Goal: Check status

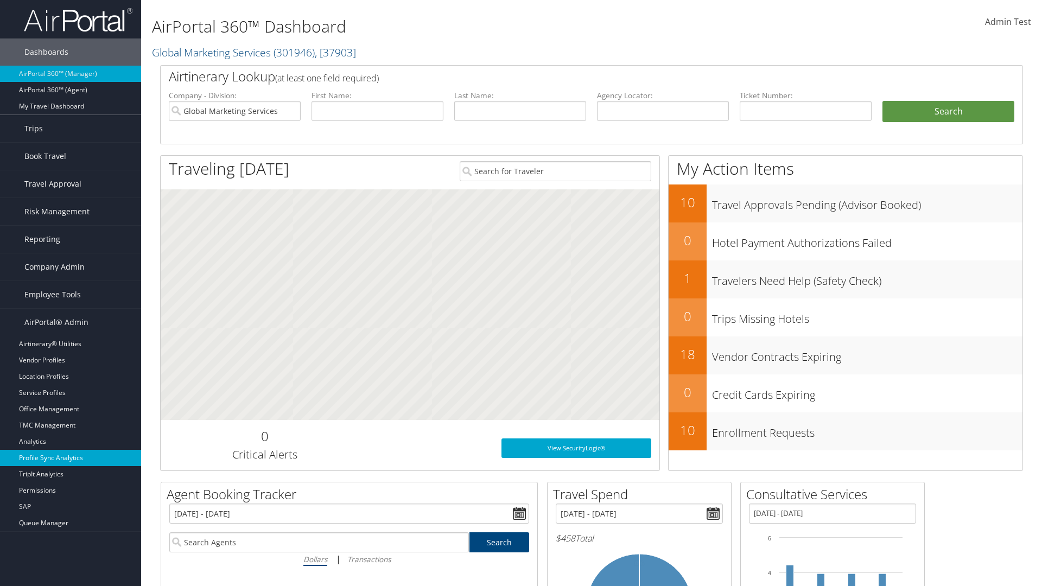
click at [71, 458] on link "Profile Sync Analytics" at bounding box center [70, 458] width 141 height 16
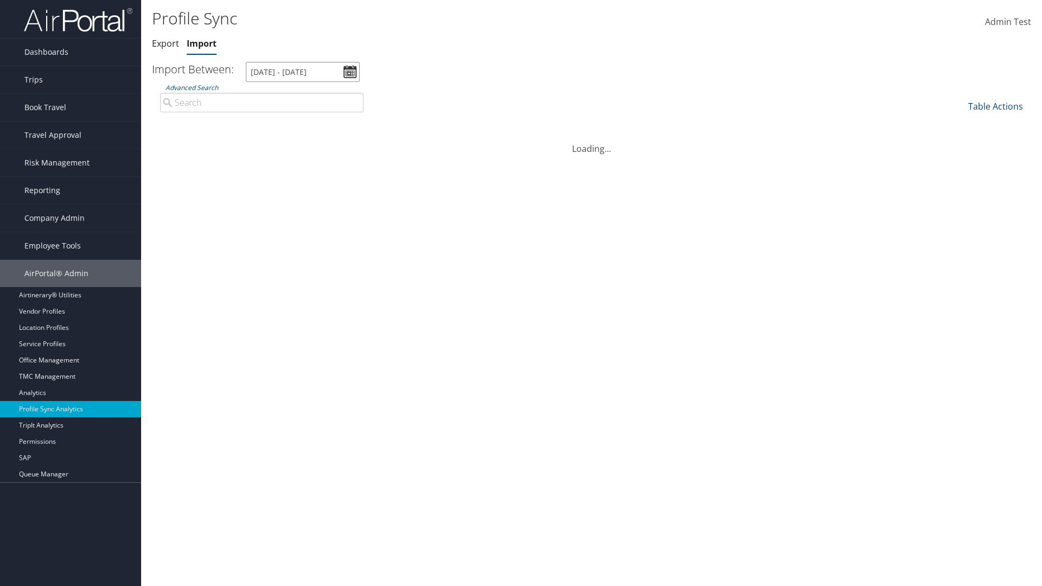
click at [303, 72] on input "9/4/2025 - 10/5/2025" at bounding box center [303, 72] width 114 height 20
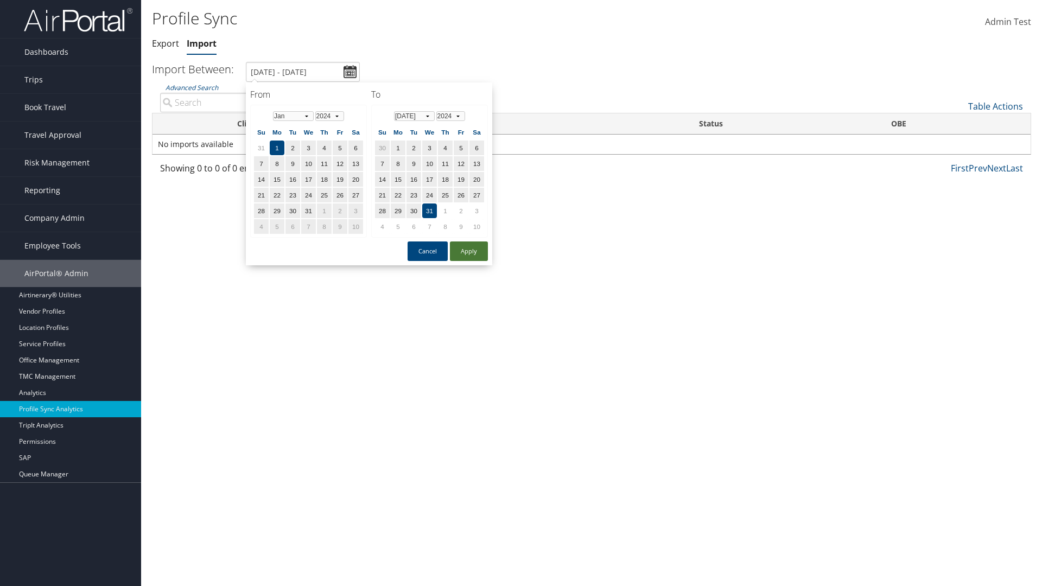
click at [469, 251] on button "Apply" at bounding box center [469, 251] width 38 height 20
type input "1/1/2024 - 7/31/2024"
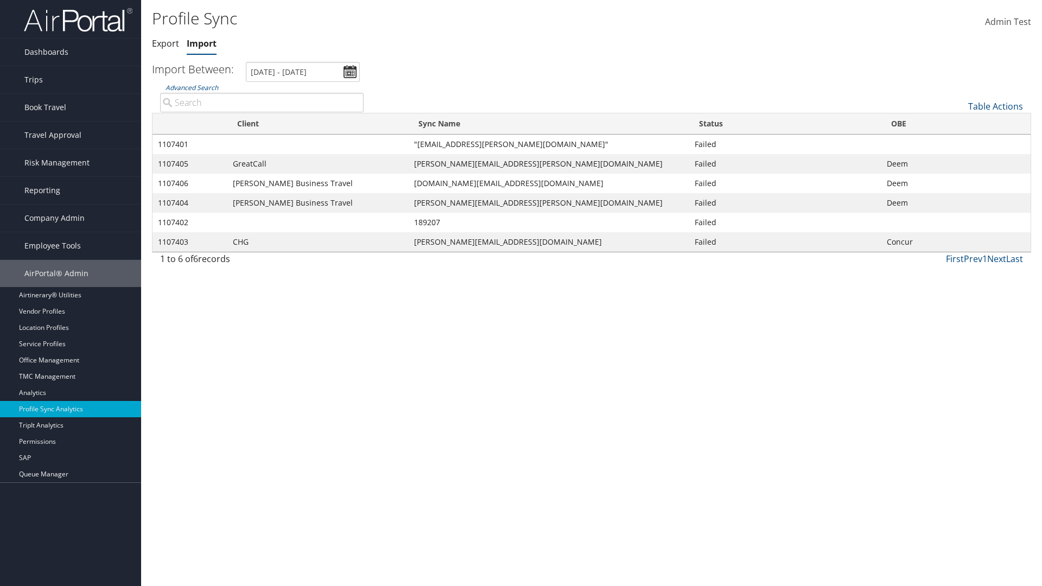
type input "GreatCall"
